Goal: Information Seeking & Learning: Compare options

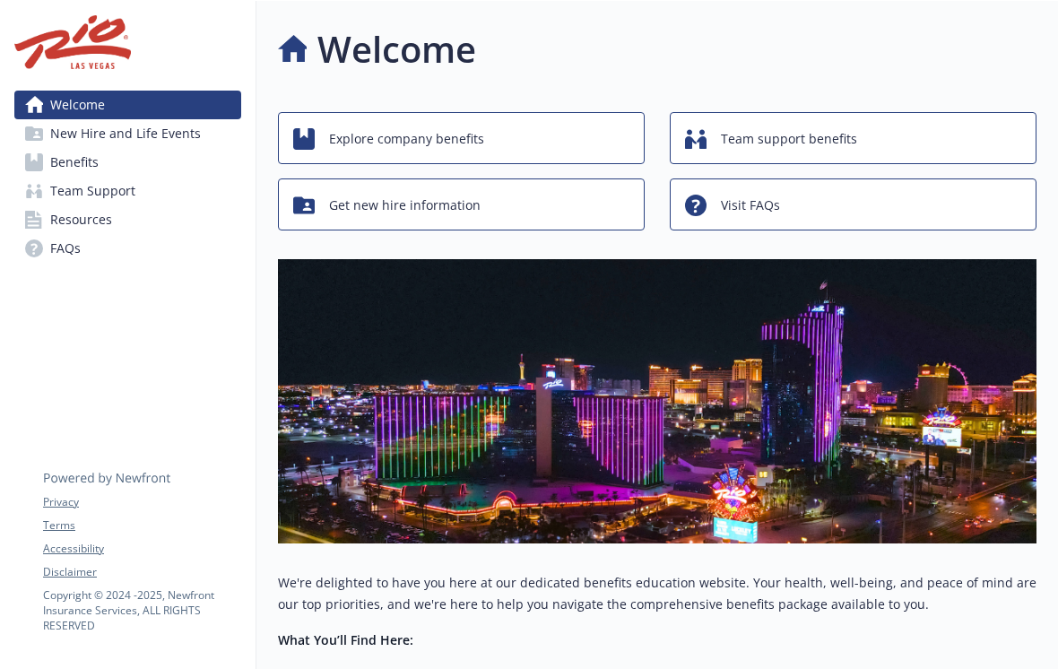
click at [79, 170] on span "Benefits" at bounding box center [74, 162] width 48 height 29
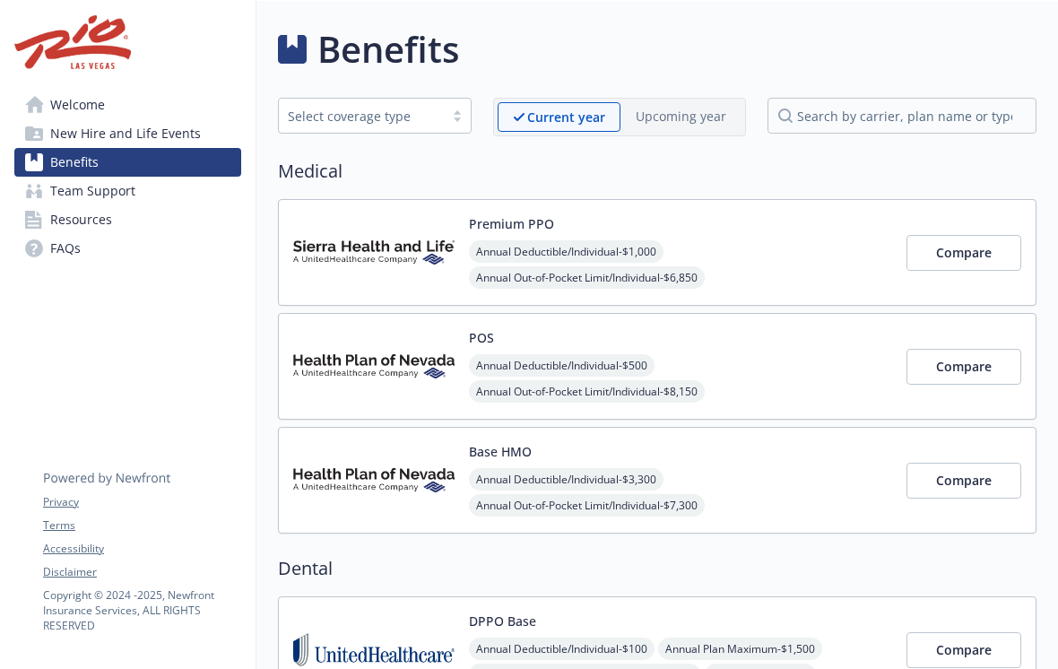
click at [975, 377] on button "Compare" at bounding box center [964, 367] width 115 height 36
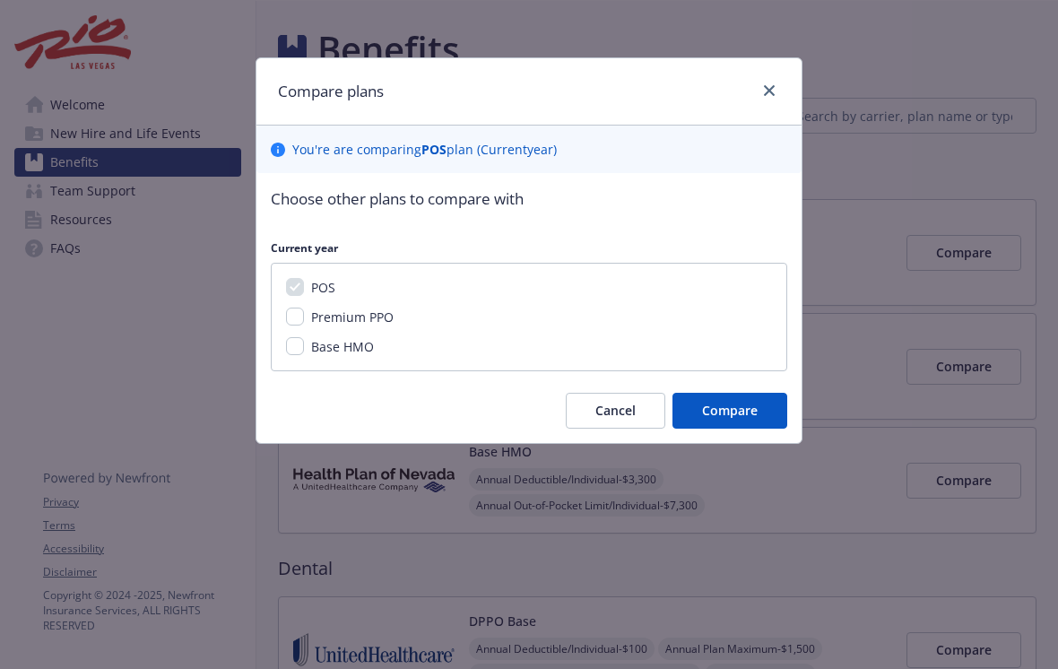
click at [303, 319] on input "Premium PPO" at bounding box center [295, 317] width 18 height 18
checkbox input "true"
click at [300, 352] on input "Base HMO" at bounding box center [295, 346] width 18 height 18
checkbox input "true"
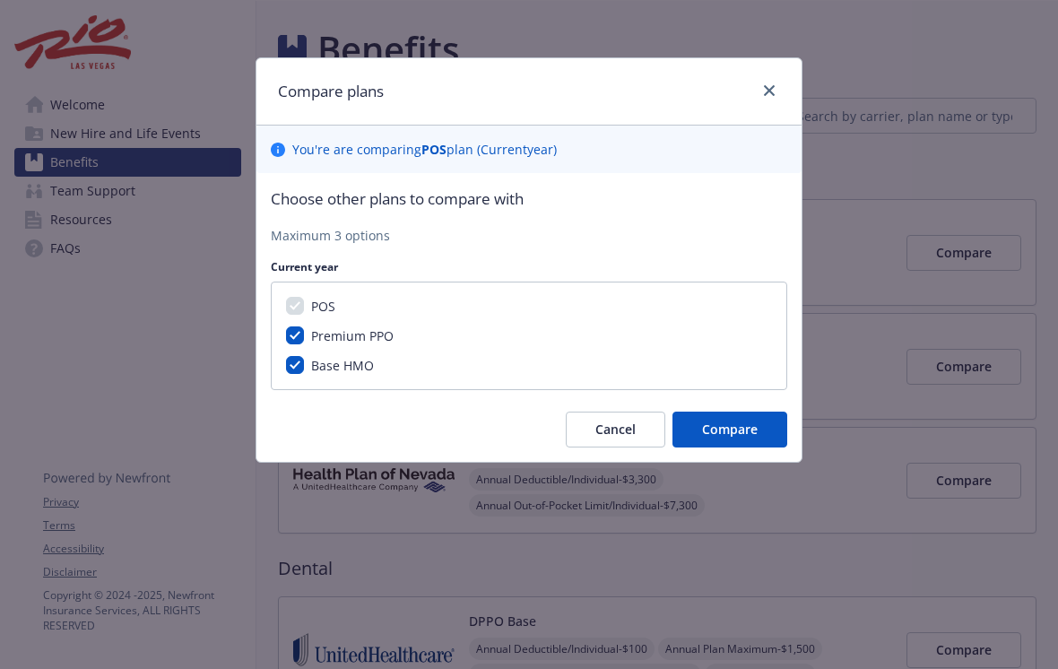
click at [744, 441] on button "Compare" at bounding box center [730, 430] width 115 height 36
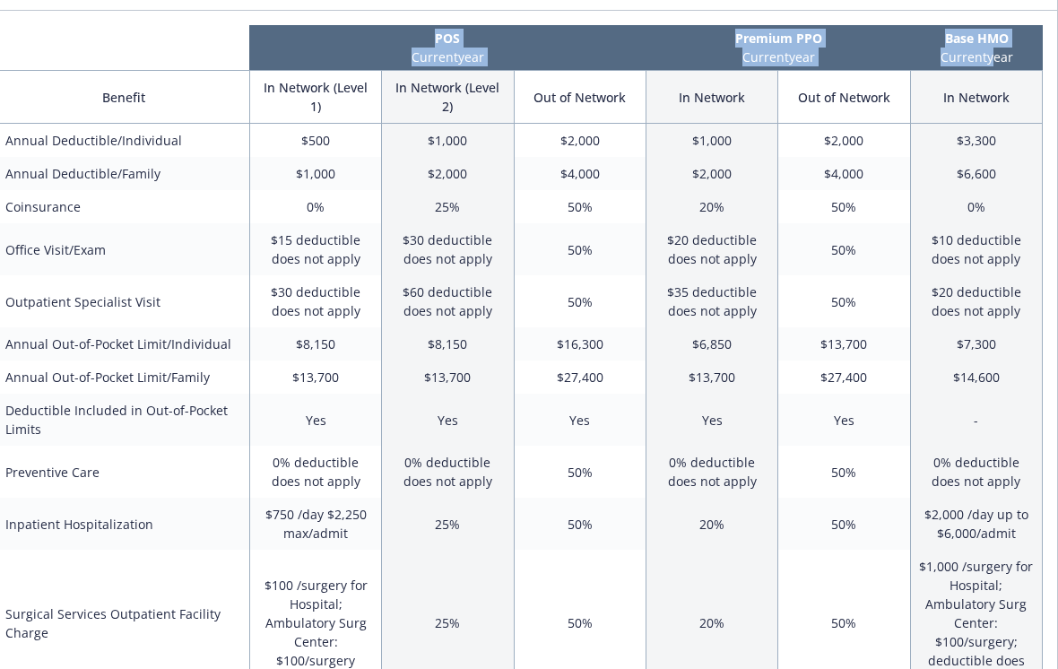
scroll to position [114, 18]
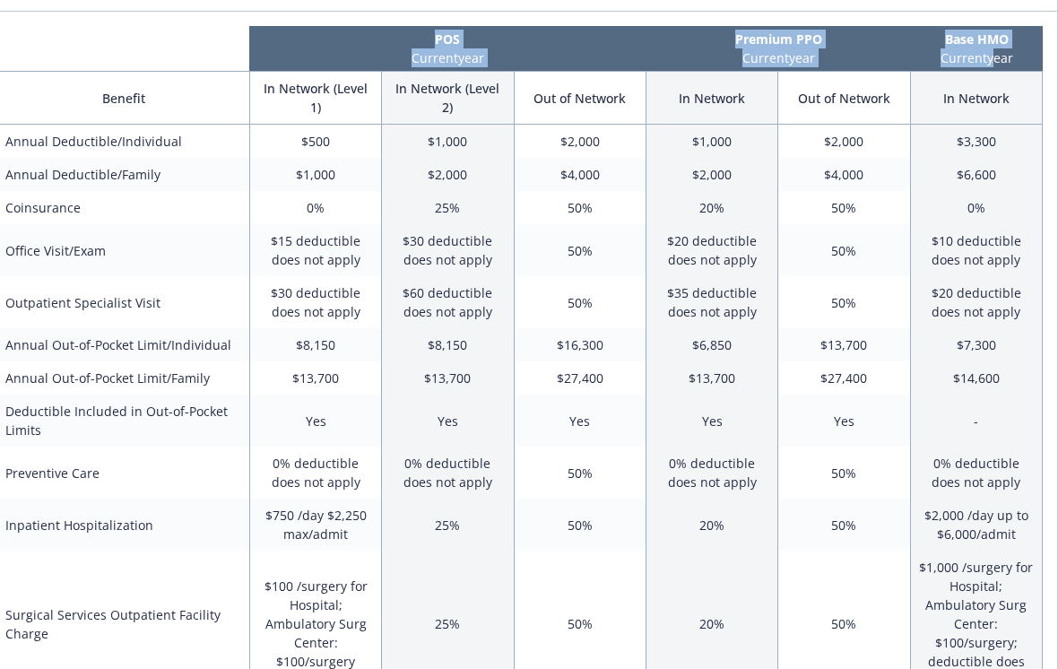
click at [910, 54] on th "Premium PPO Current year" at bounding box center [779, 48] width 265 height 45
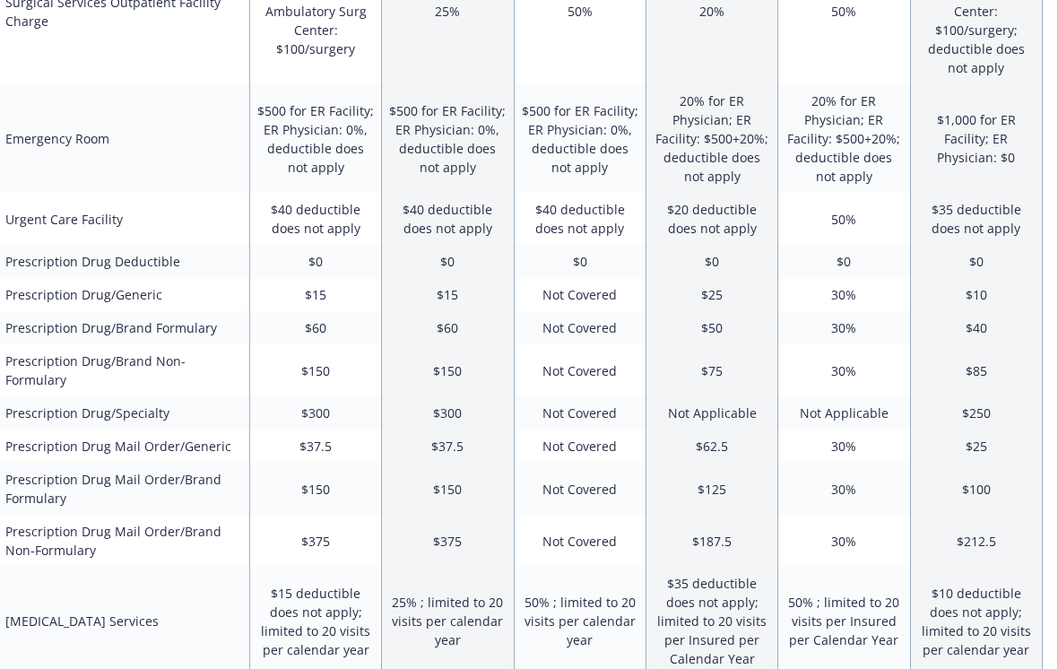
scroll to position [727, 18]
click at [570, 475] on td "Not Covered" at bounding box center [580, 488] width 132 height 52
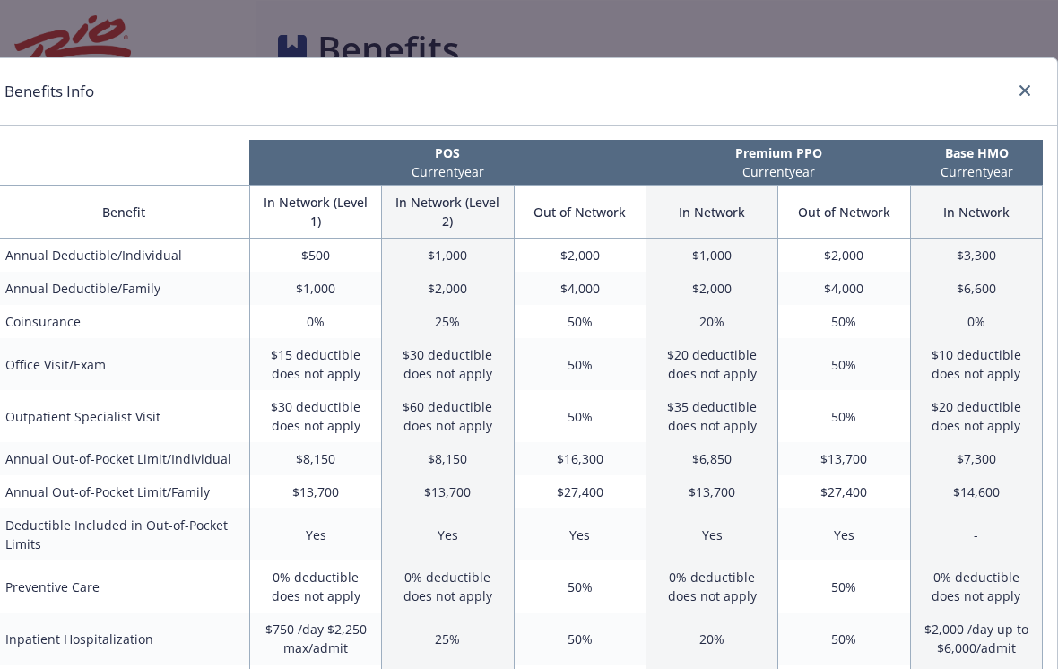
scroll to position [0, 18]
click at [1007, 88] on div "compare plan details" at bounding box center [1021, 91] width 29 height 23
click at [1019, 75] on div "Benefits Info" at bounding box center [520, 91] width 1075 height 67
click at [1018, 87] on link "close" at bounding box center [1025, 91] width 22 height 22
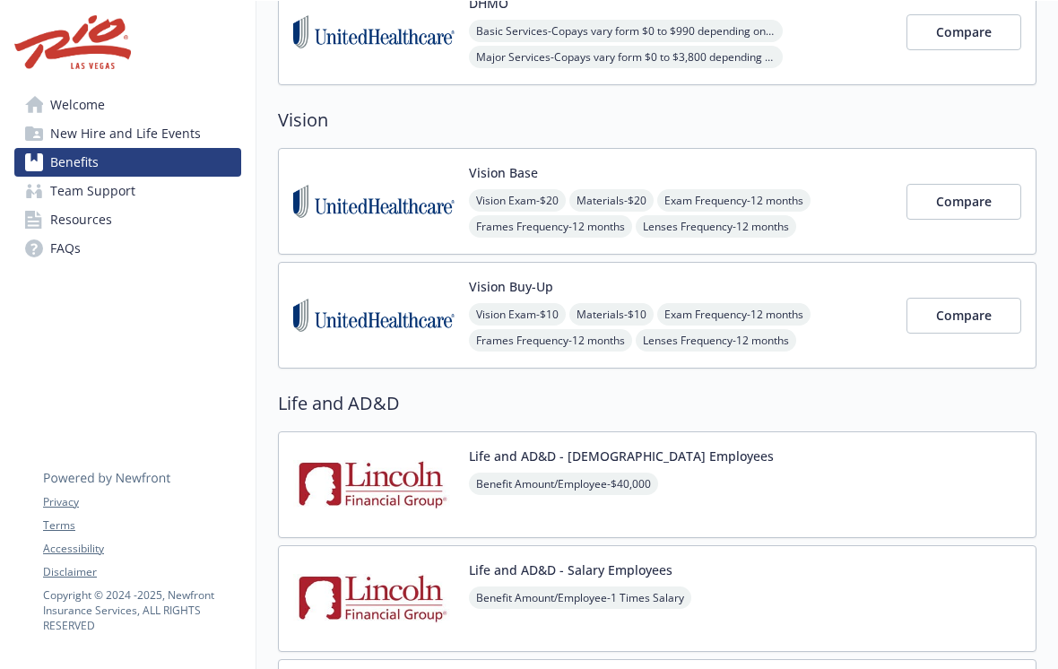
scroll to position [861, 0]
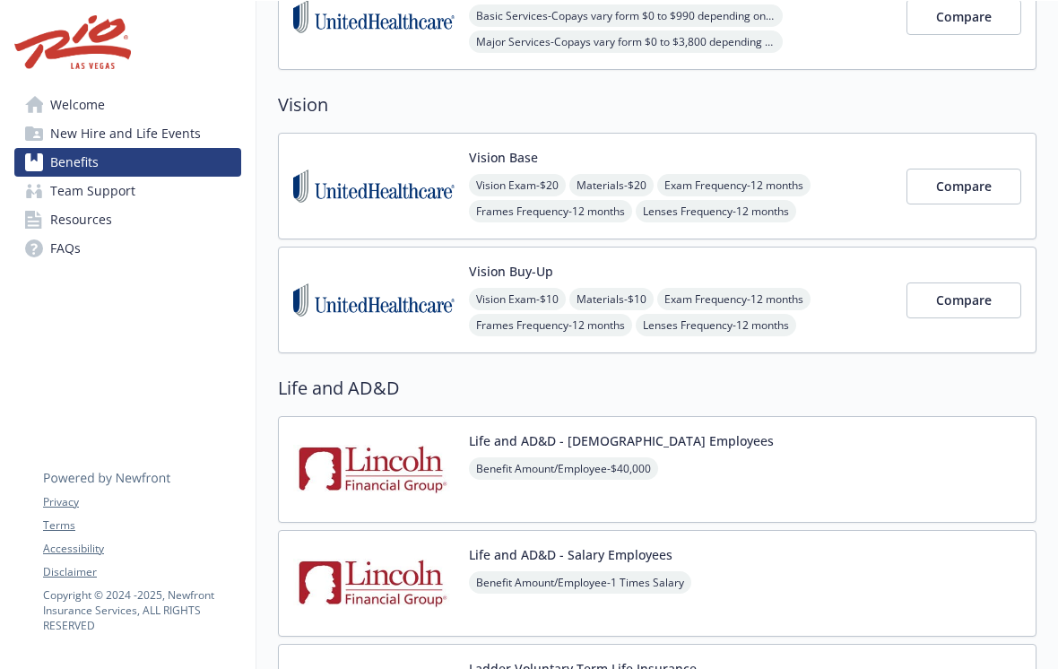
click at [971, 190] on span "Compare" at bounding box center [964, 186] width 56 height 17
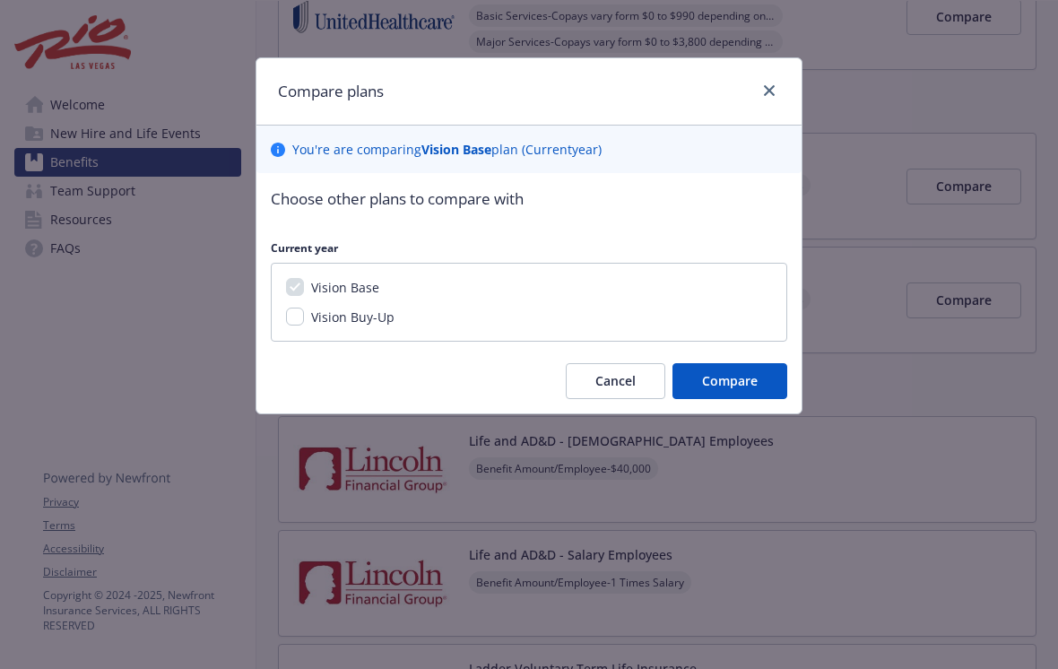
click at [291, 324] on input "Vision Buy-Up" at bounding box center [295, 317] width 18 height 18
checkbox input "true"
click at [730, 381] on span "Compare" at bounding box center [730, 380] width 56 height 17
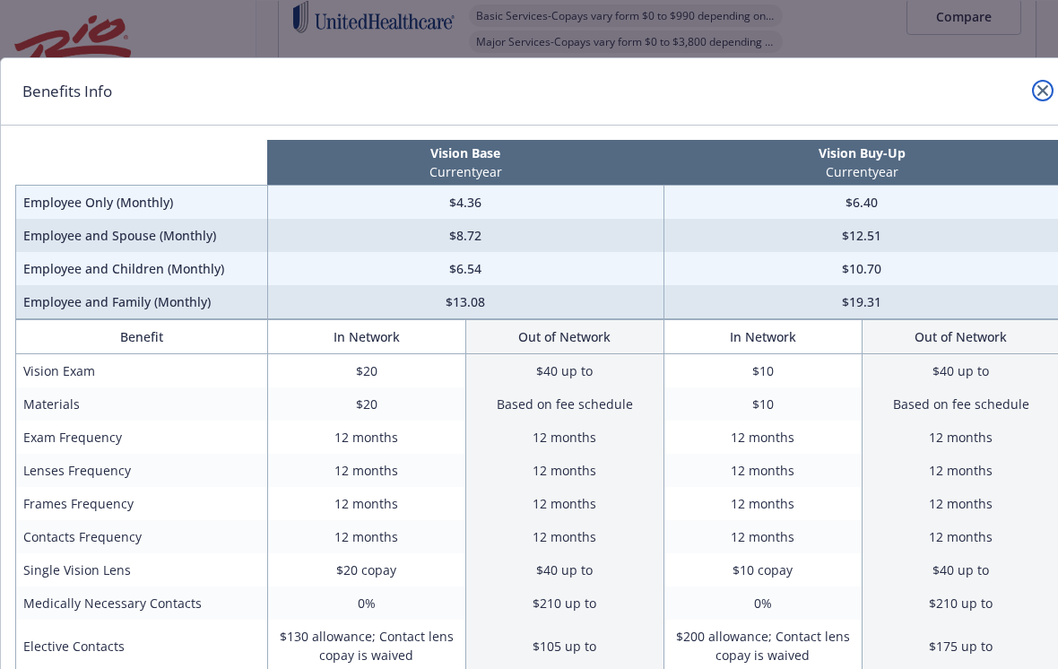
click at [1045, 95] on icon "close" at bounding box center [1043, 90] width 11 height 11
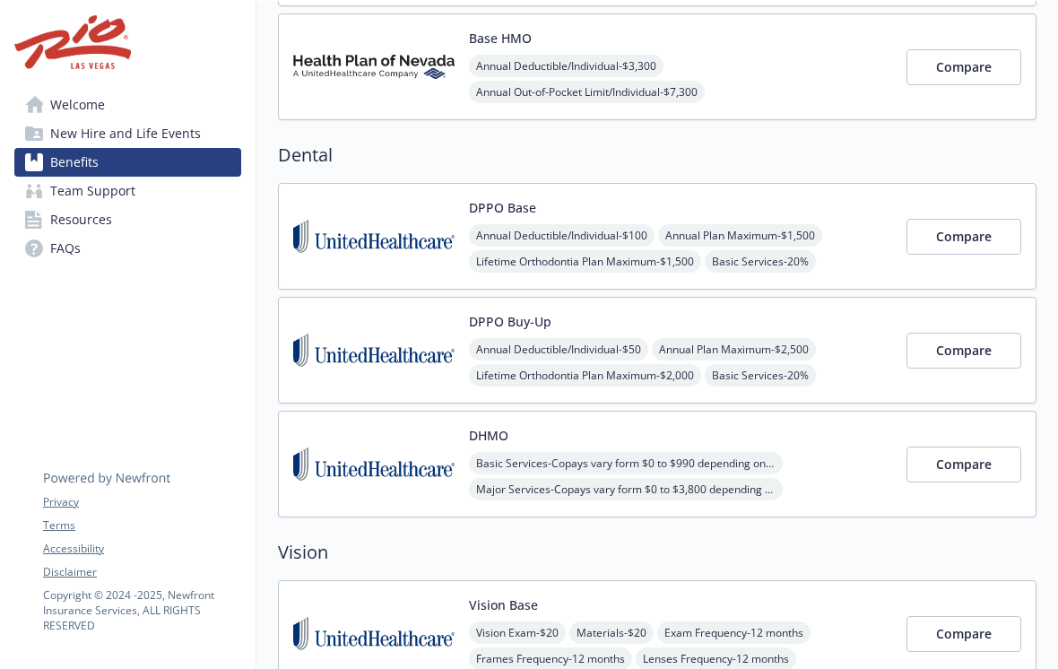
scroll to position [413, 0]
click at [988, 246] on span "Compare" at bounding box center [964, 237] width 56 height 17
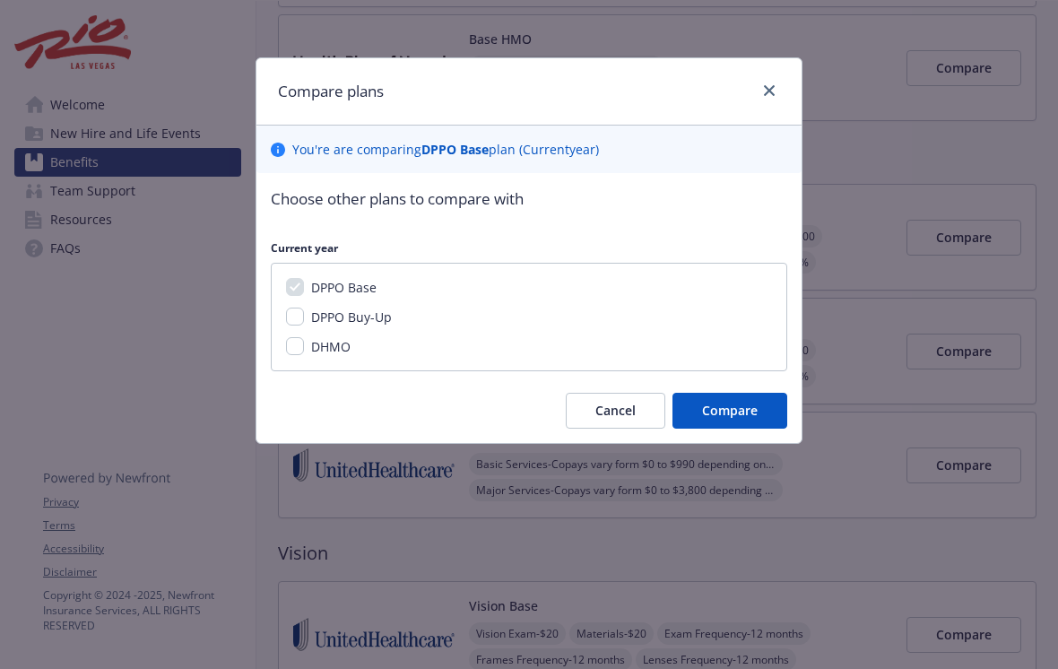
click at [301, 320] on input "DPPO Buy-Up" at bounding box center [295, 317] width 18 height 18
checkbox input "true"
click at [293, 361] on div "DPPO Base DPPO Buy-Up DHMO" at bounding box center [529, 317] width 517 height 109
click at [298, 352] on input "DHMO" at bounding box center [295, 346] width 18 height 18
checkbox input "true"
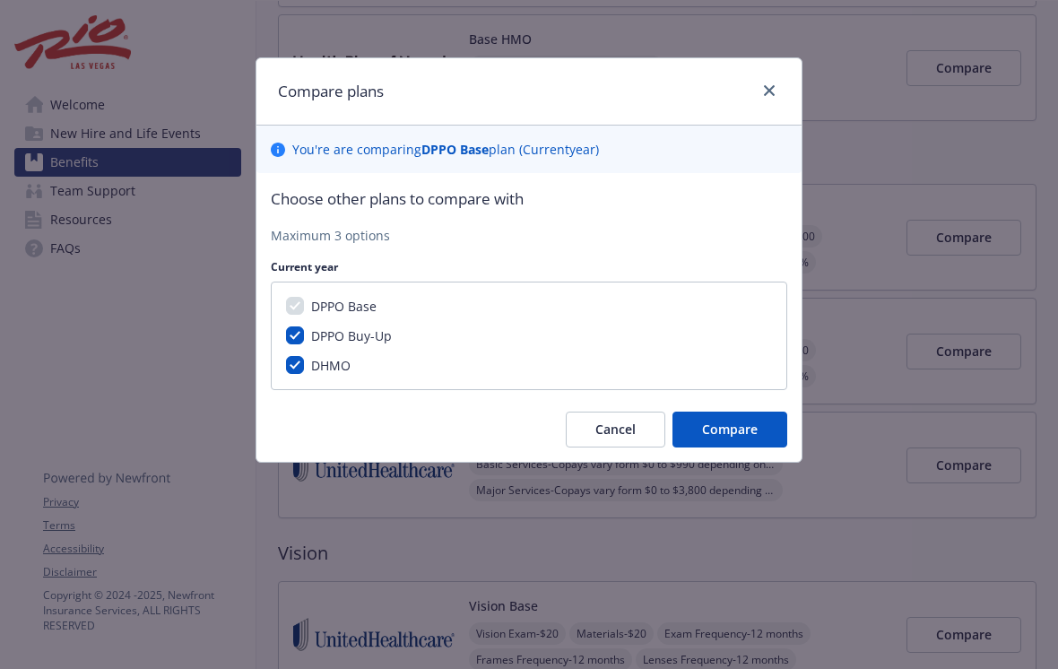
click at [737, 427] on span "Compare" at bounding box center [730, 429] width 56 height 17
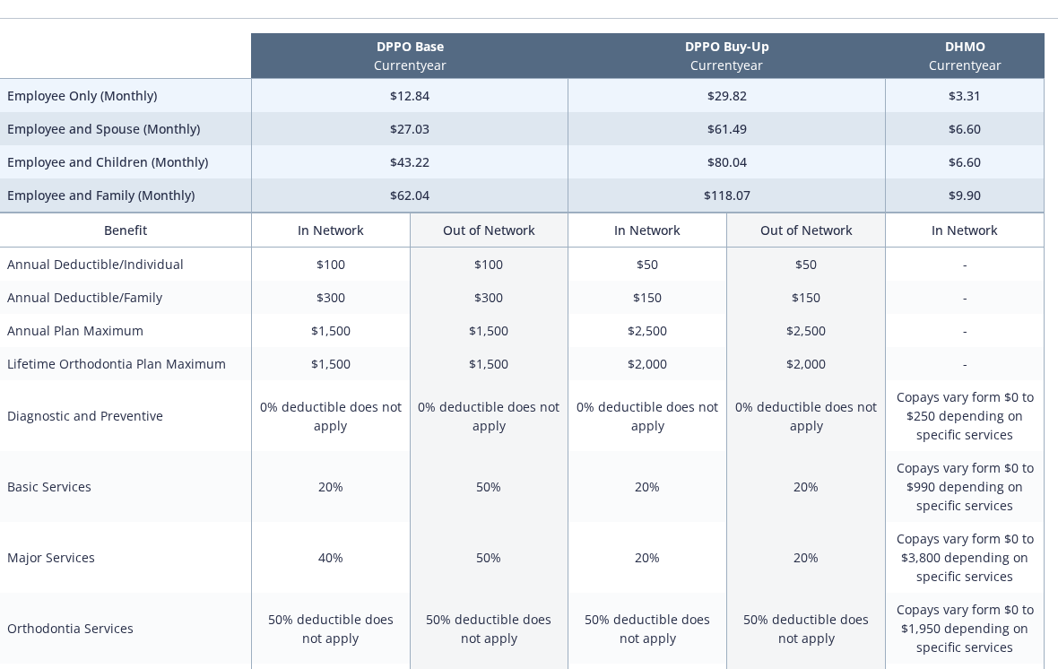
scroll to position [109, 15]
